Goal: Task Accomplishment & Management: Use online tool/utility

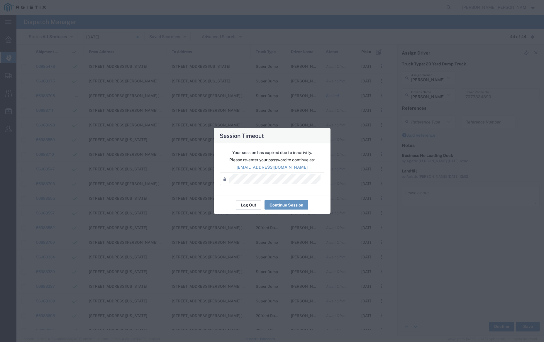
click at [251, 202] on button "Log Out" at bounding box center [249, 204] width 26 height 9
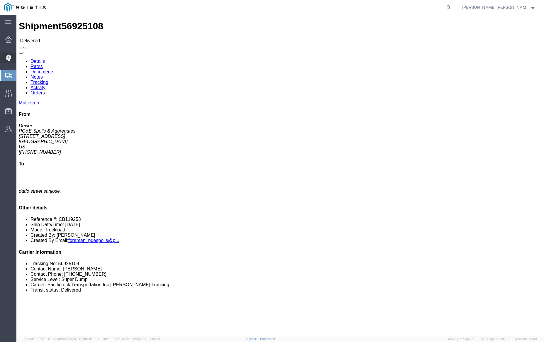
click at [20, 55] on span "Dispatch Manager" at bounding box center [18, 58] width 4 height 12
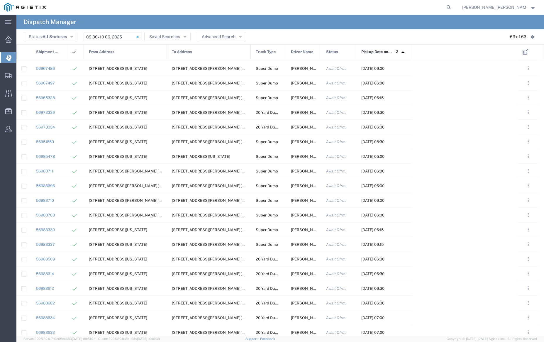
scroll to position [234, 0]
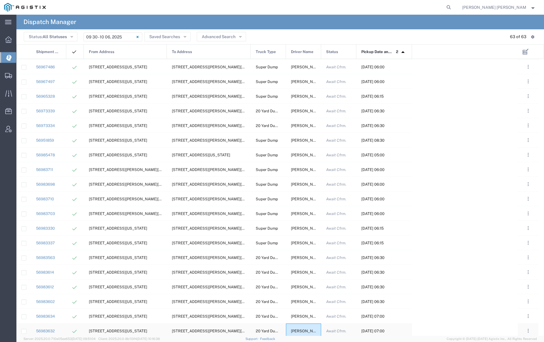
click at [297, 330] on span "[PERSON_NAME]" at bounding box center [307, 331] width 32 height 4
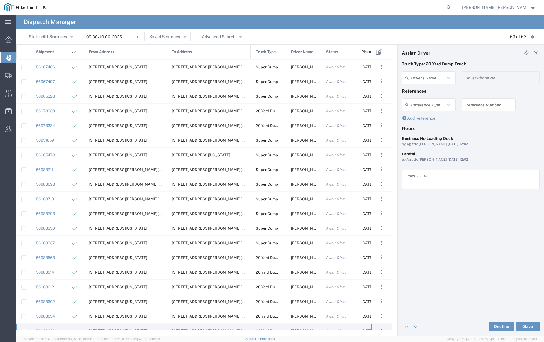
type input "[PERSON_NAME]"
type input "7073334890"
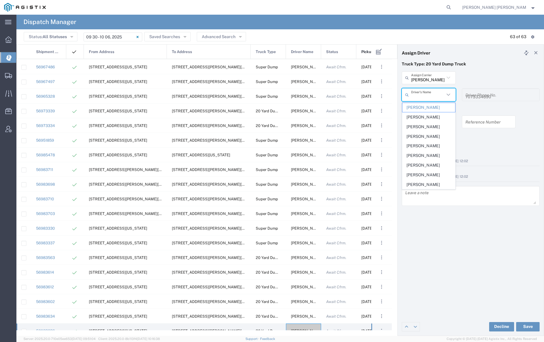
click at [425, 96] on input "text" at bounding box center [427, 95] width 33 height 10
click at [424, 176] on span "[PERSON_NAME]" at bounding box center [428, 174] width 52 height 9
type input "[PERSON_NAME]"
type input "7077121881"
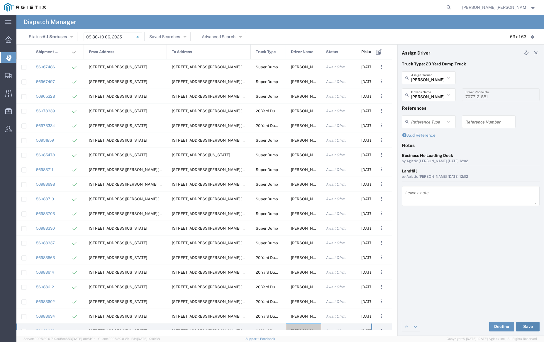
click at [526, 326] on button "Save" at bounding box center [527, 326] width 23 height 9
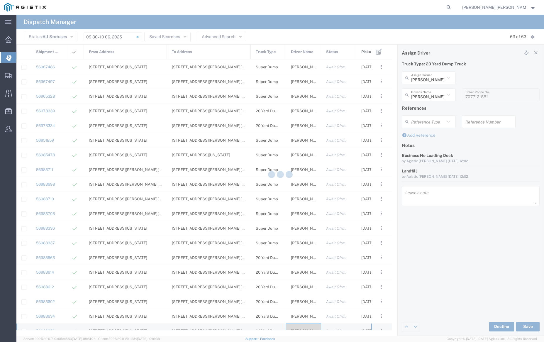
type input "[PERSON_NAME]"
